Goal: Use online tool/utility: Utilize a website feature to perform a specific function

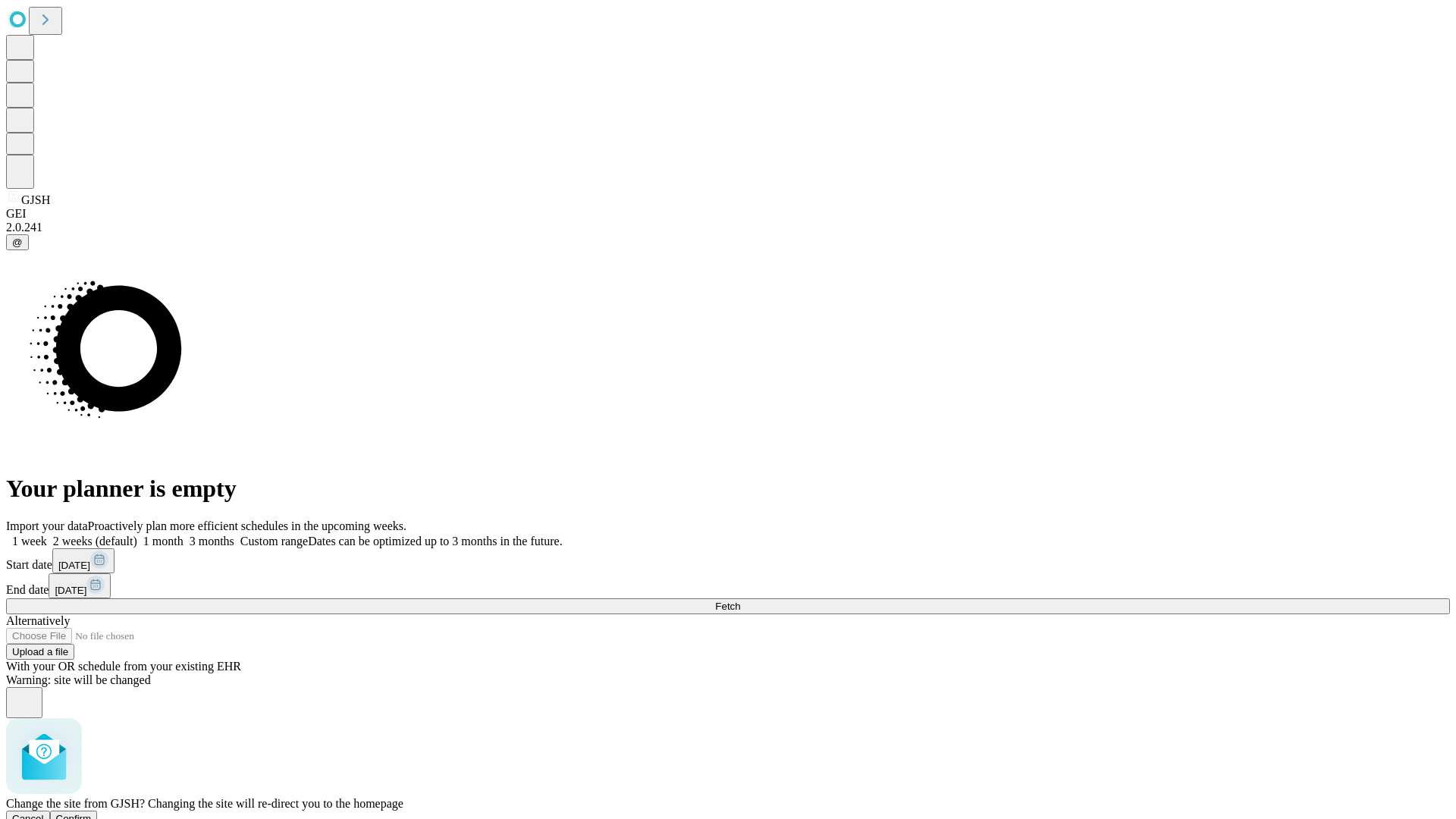
click at [92, 813] on span "Confirm" at bounding box center [74, 818] width 36 height 11
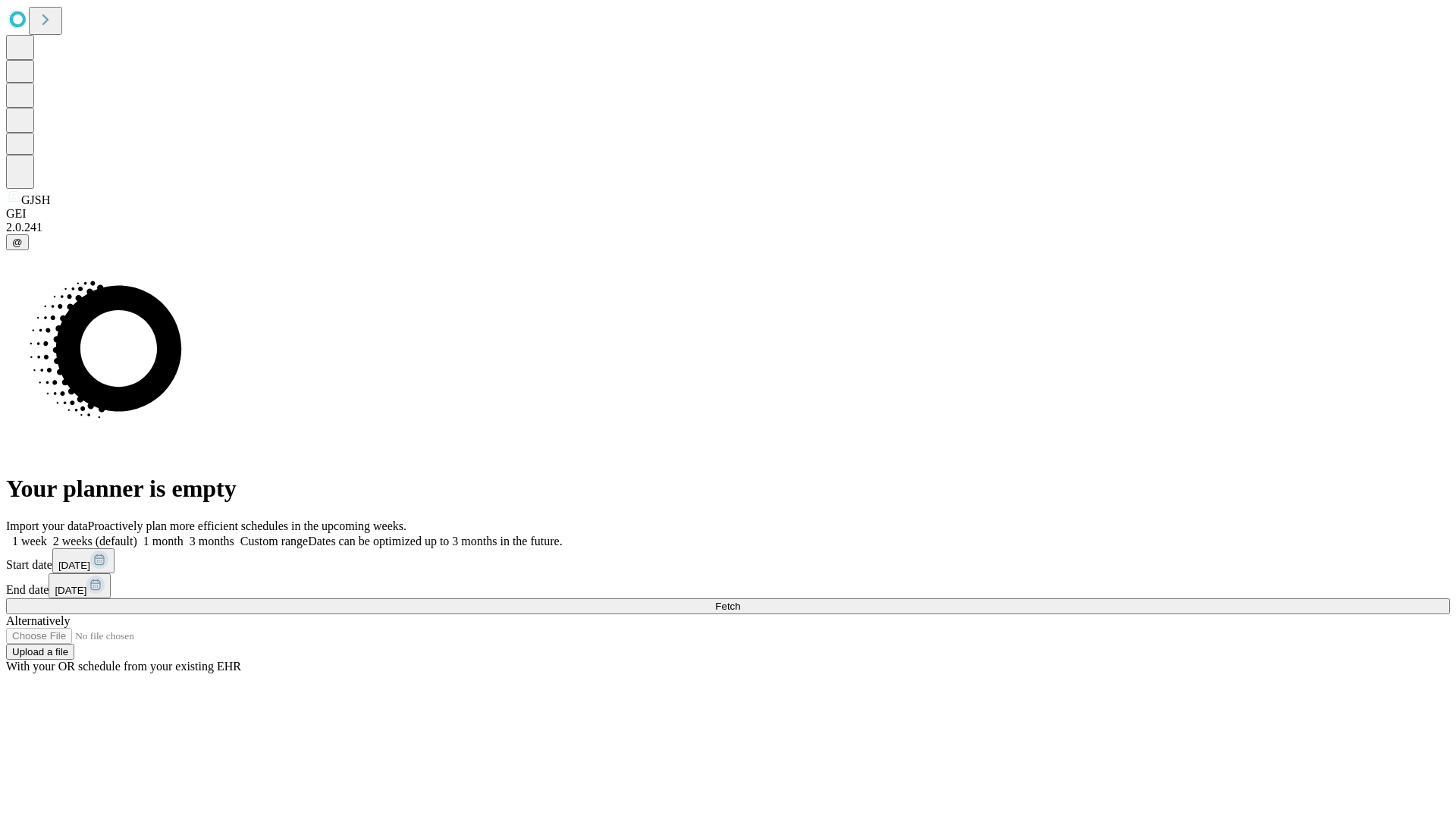
click at [47, 535] on label "1 week" at bounding box center [26, 541] width 41 height 13
click at [740, 601] on span "Fetch" at bounding box center [728, 606] width 25 height 11
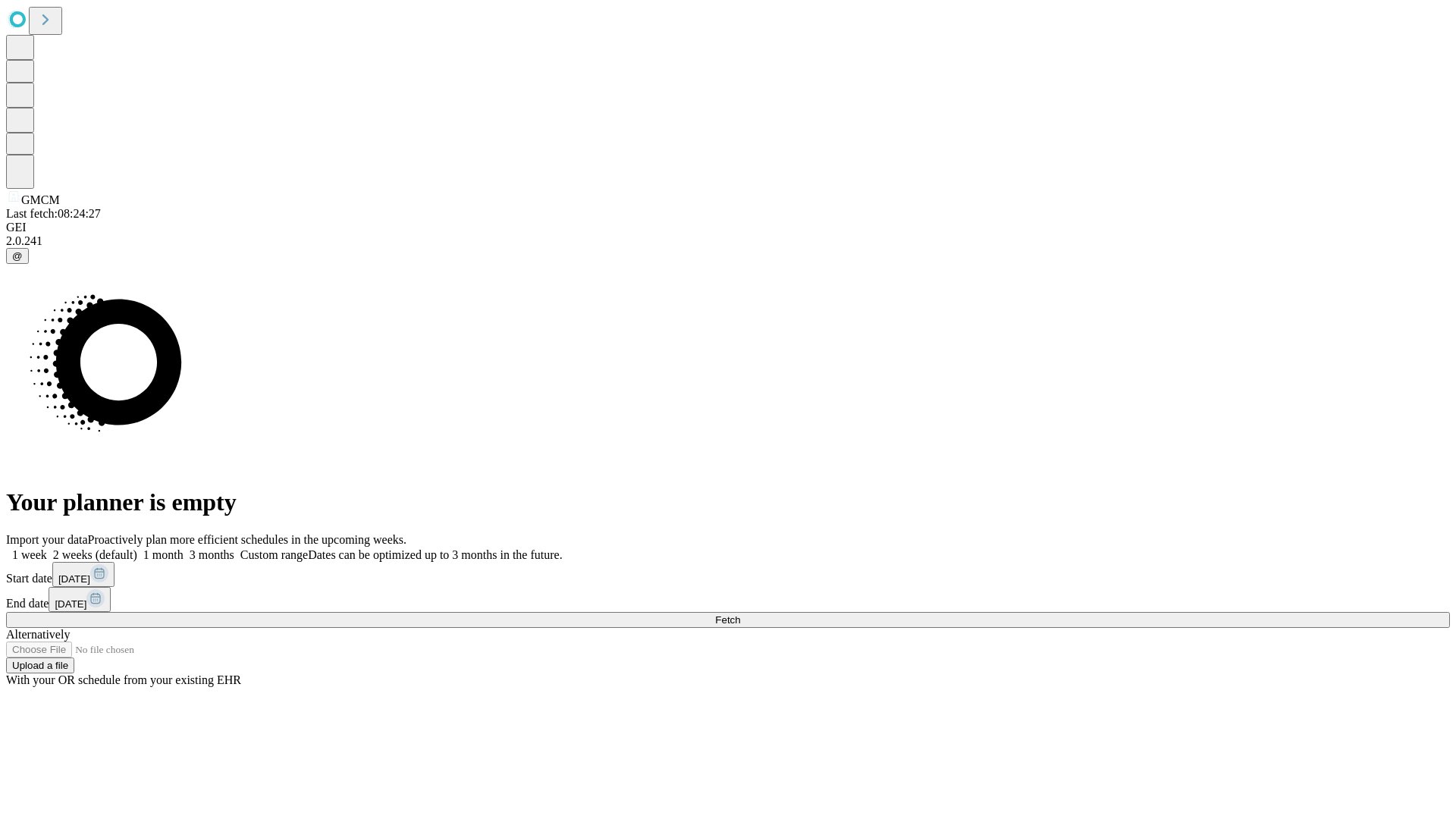
click at [47, 549] on label "1 week" at bounding box center [26, 554] width 41 height 13
click at [740, 615] on span "Fetch" at bounding box center [728, 620] width 25 height 11
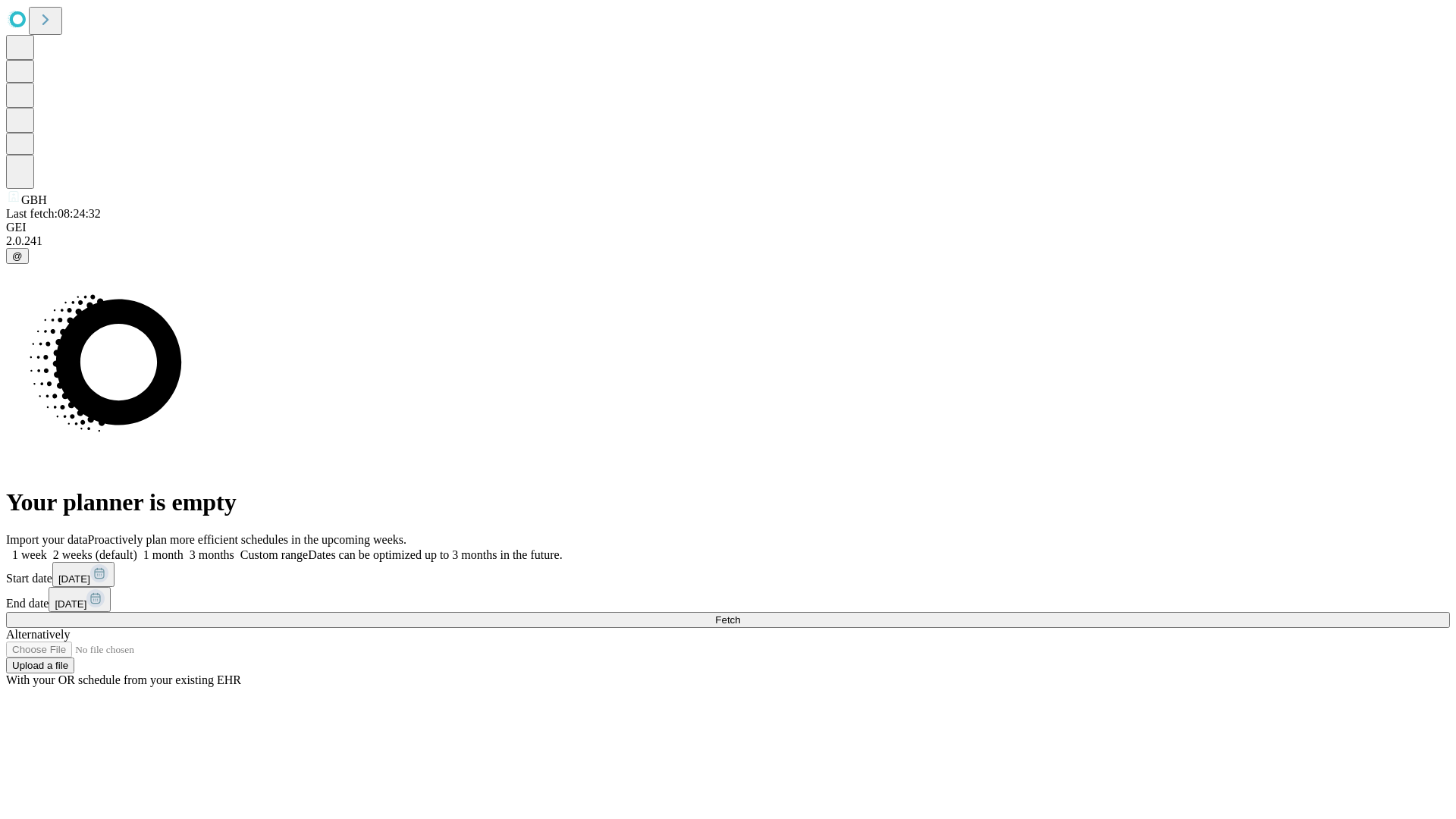
click at [47, 549] on label "1 week" at bounding box center [26, 554] width 41 height 13
click at [740, 615] on span "Fetch" at bounding box center [728, 620] width 25 height 11
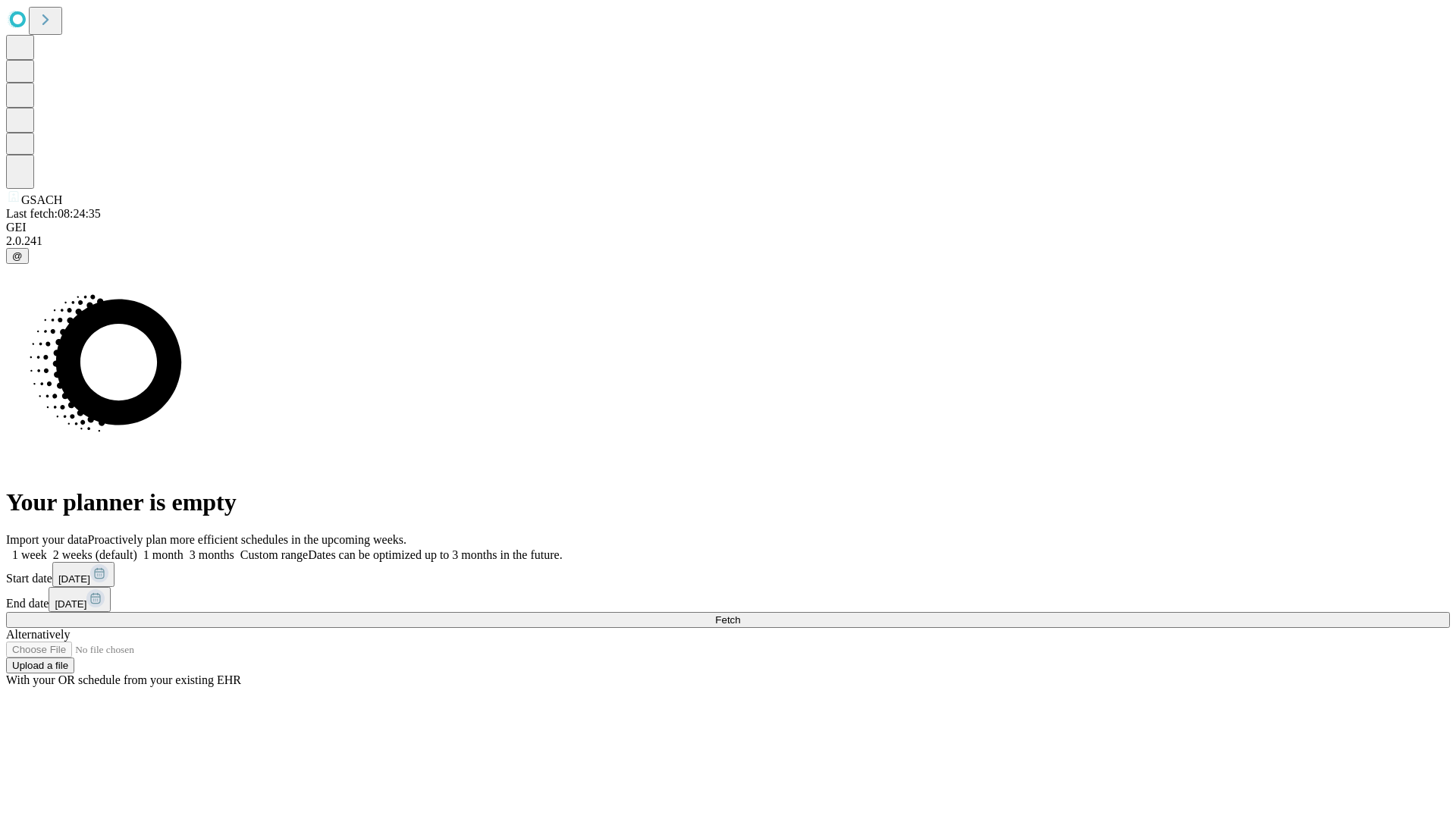
click at [47, 549] on label "1 week" at bounding box center [26, 554] width 41 height 13
click at [740, 615] on span "Fetch" at bounding box center [728, 620] width 25 height 11
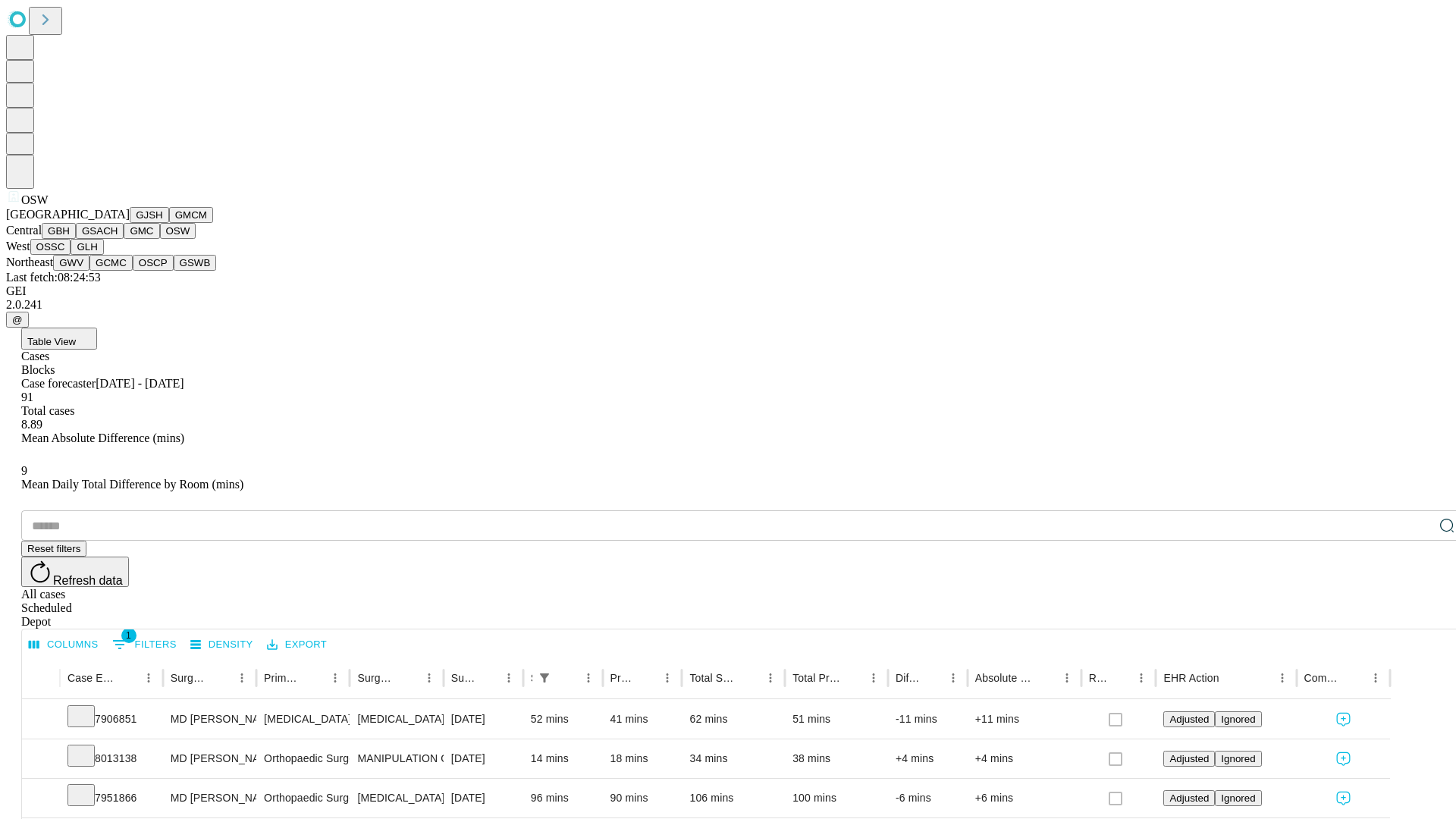
click at [71, 255] on button "OSSC" at bounding box center [51, 247] width 41 height 16
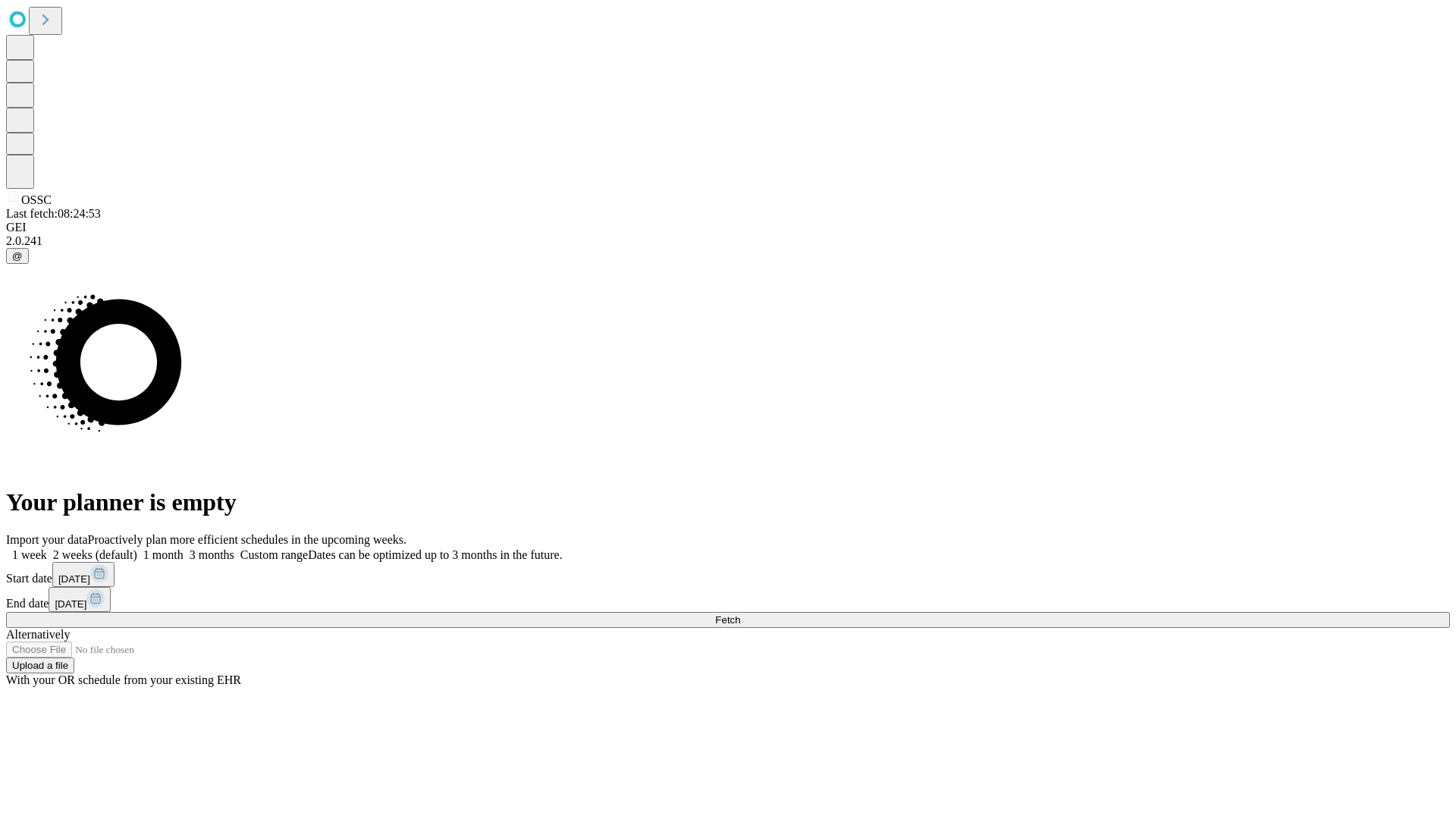
click at [47, 549] on label "1 week" at bounding box center [26, 554] width 41 height 13
click at [740, 615] on span "Fetch" at bounding box center [728, 620] width 25 height 11
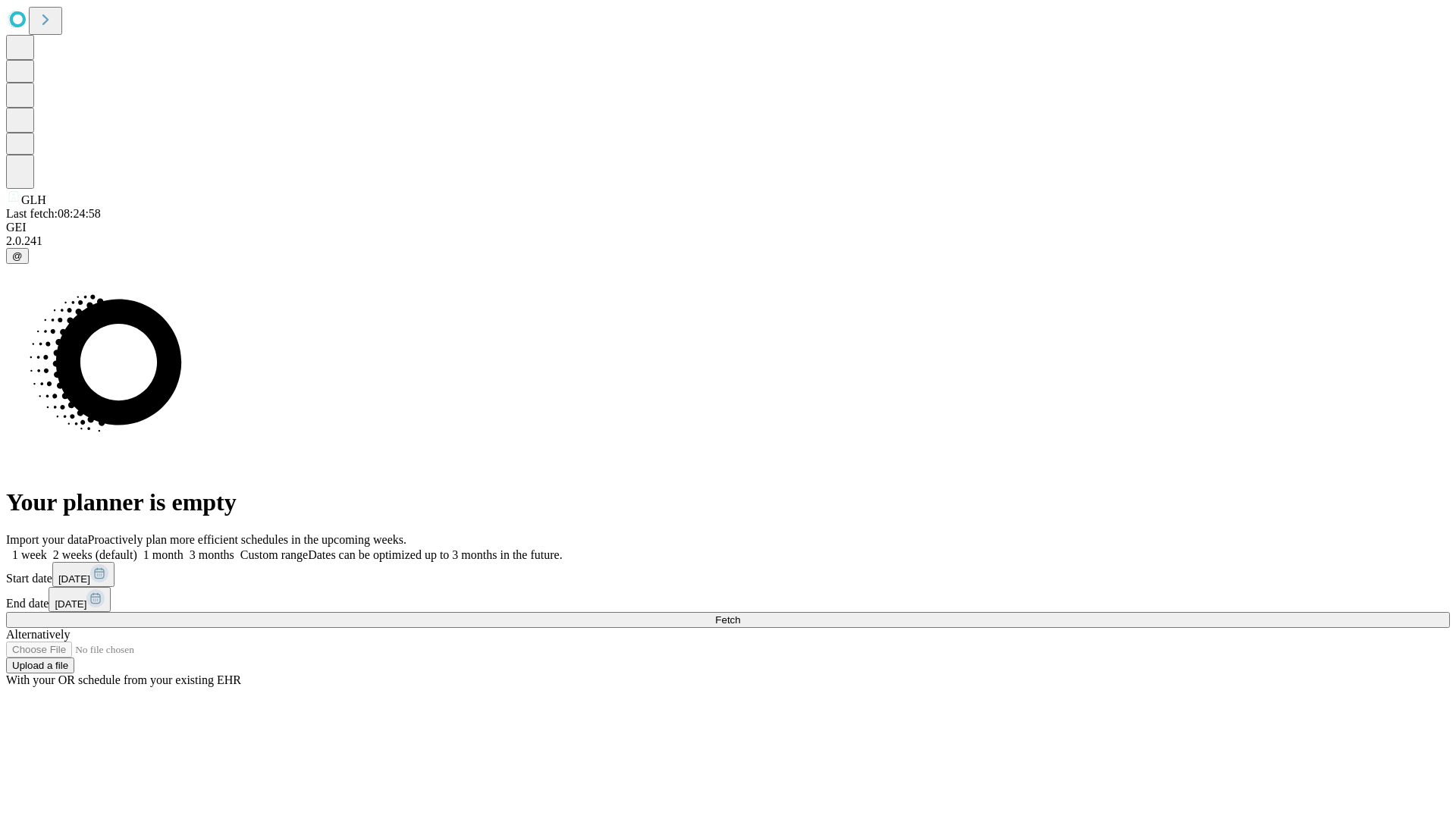
click at [740, 615] on span "Fetch" at bounding box center [728, 620] width 25 height 11
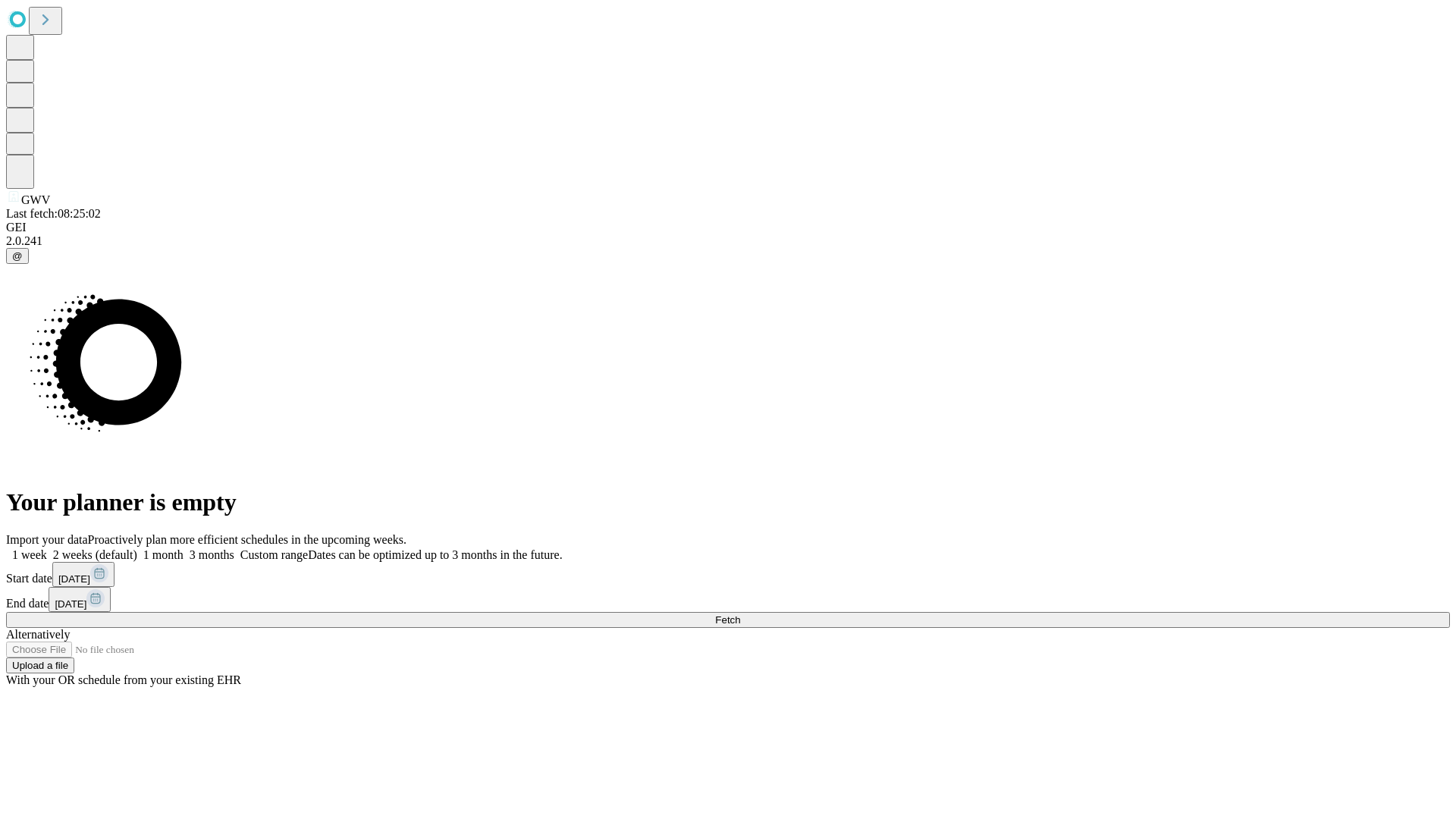
click at [740, 615] on span "Fetch" at bounding box center [728, 620] width 25 height 11
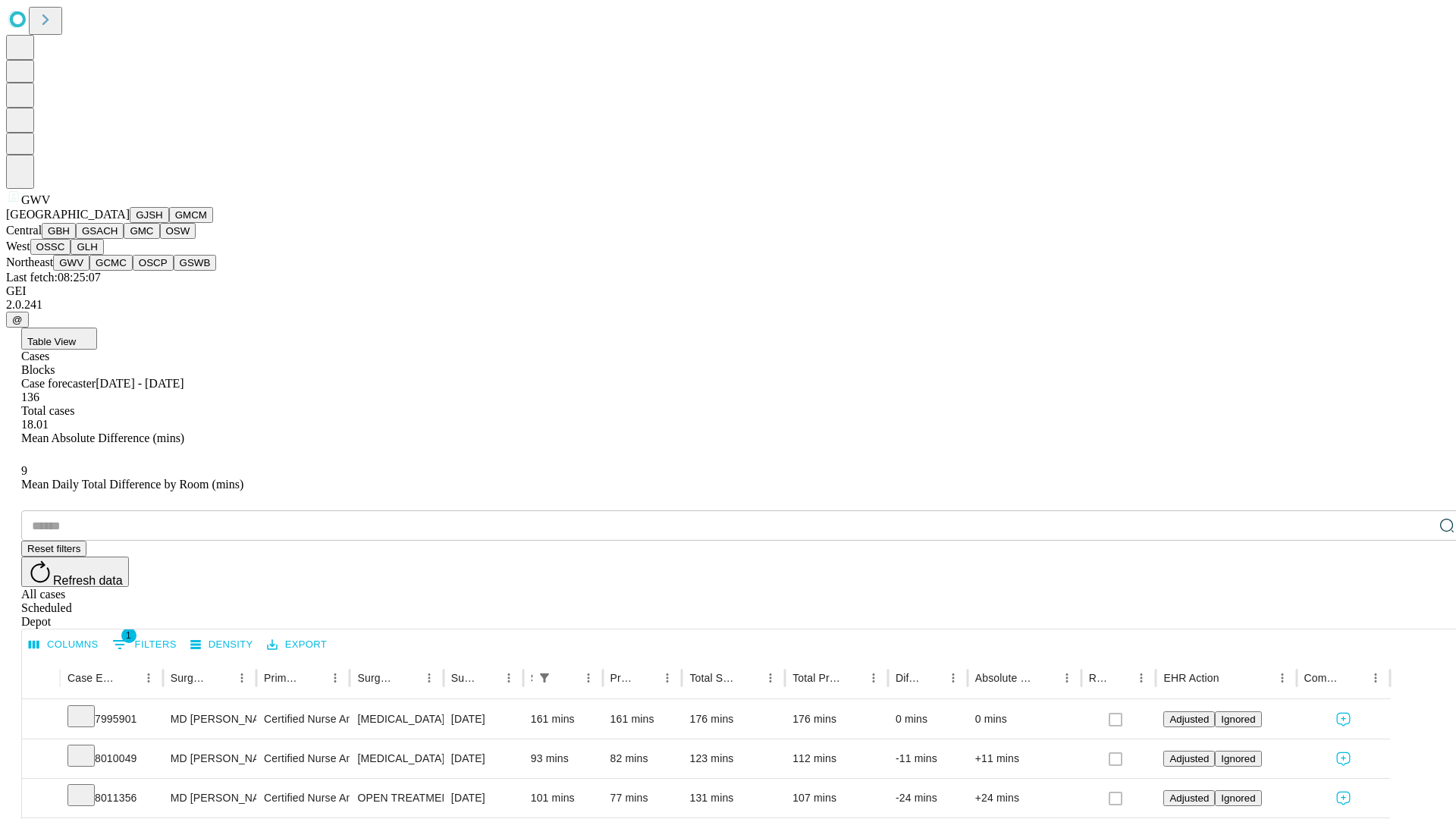
click at [118, 270] on button "GCMC" at bounding box center [111, 263] width 43 height 16
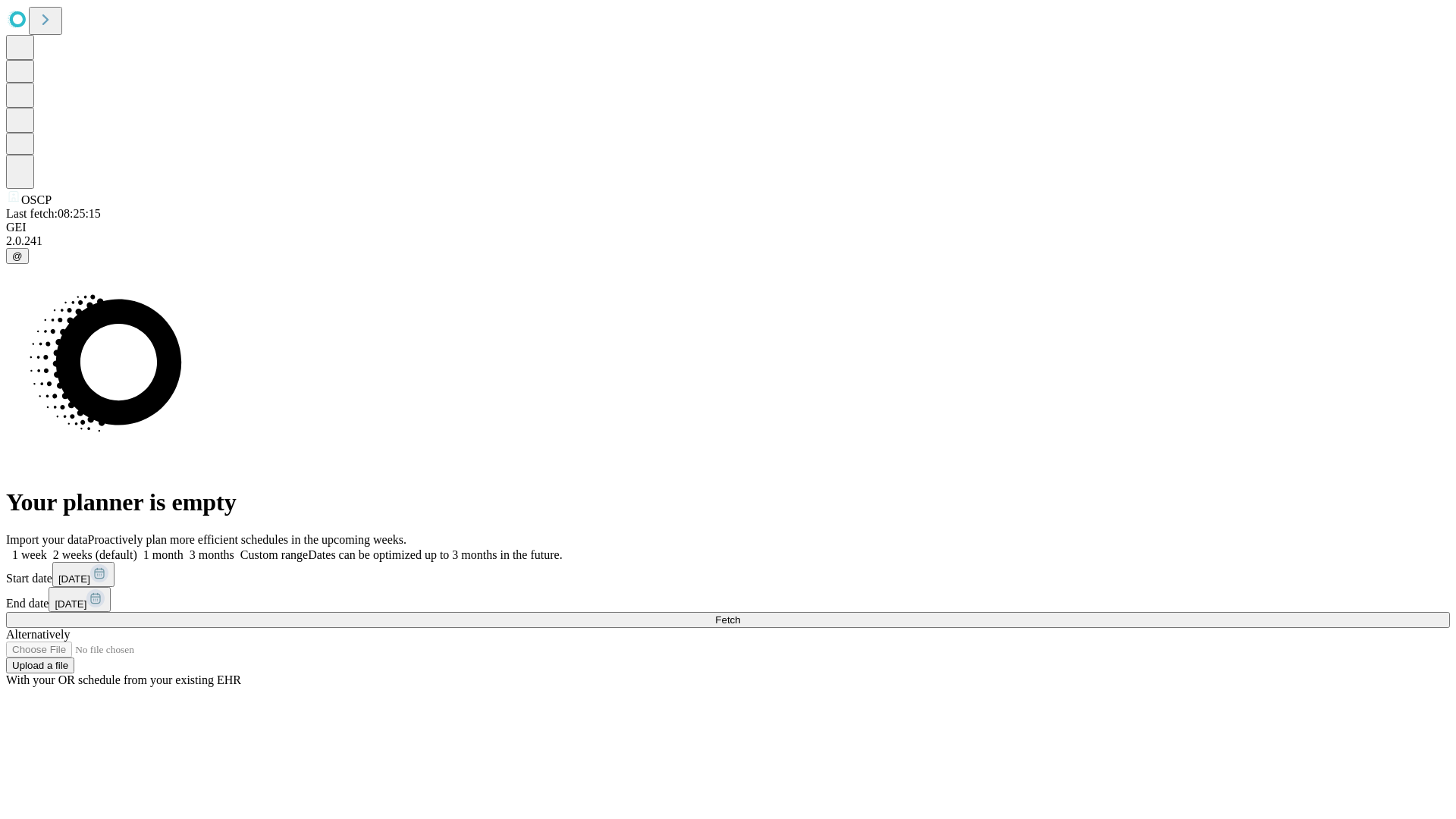
click at [47, 549] on label "1 week" at bounding box center [26, 554] width 41 height 13
click at [740, 615] on span "Fetch" at bounding box center [728, 620] width 25 height 11
